Goal: Navigation & Orientation: Find specific page/section

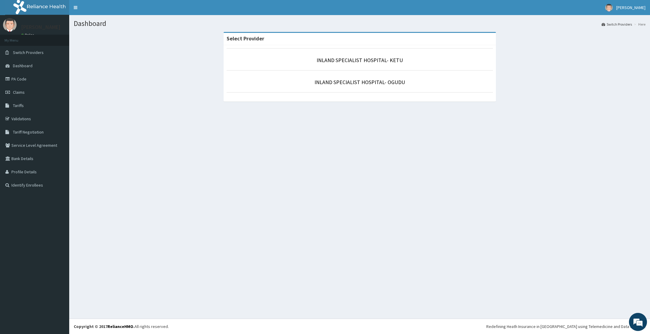
click at [371, 86] on p "INLAND SPECIALIST HOSPITAL- OGUDU" at bounding box center [360, 82] width 266 height 8
click at [369, 81] on link "INLAND SPECIALIST HOSPITAL- OGUDU" at bounding box center [360, 82] width 91 height 7
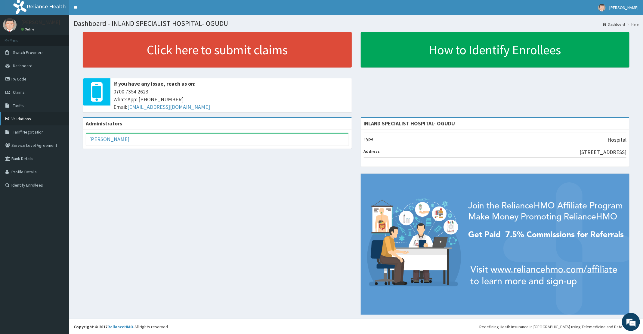
click at [33, 119] on link "Validations" at bounding box center [34, 118] width 69 height 13
